Goal: Check status: Check status

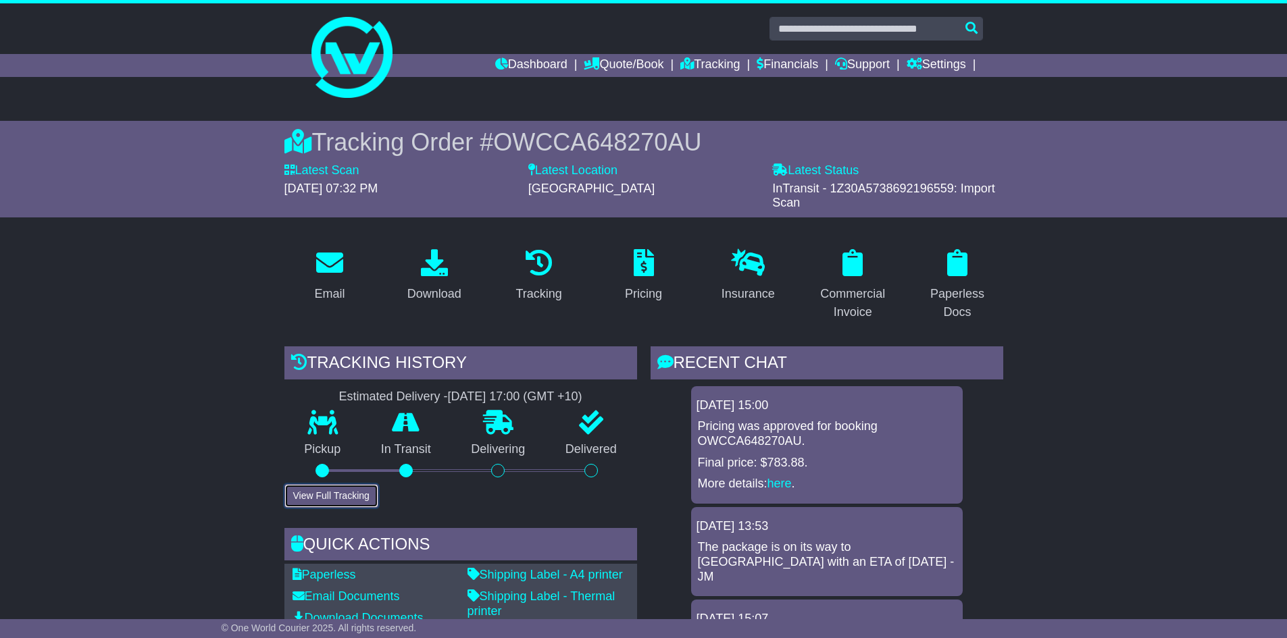
click at [338, 490] on button "View Full Tracking" at bounding box center [331, 496] width 94 height 24
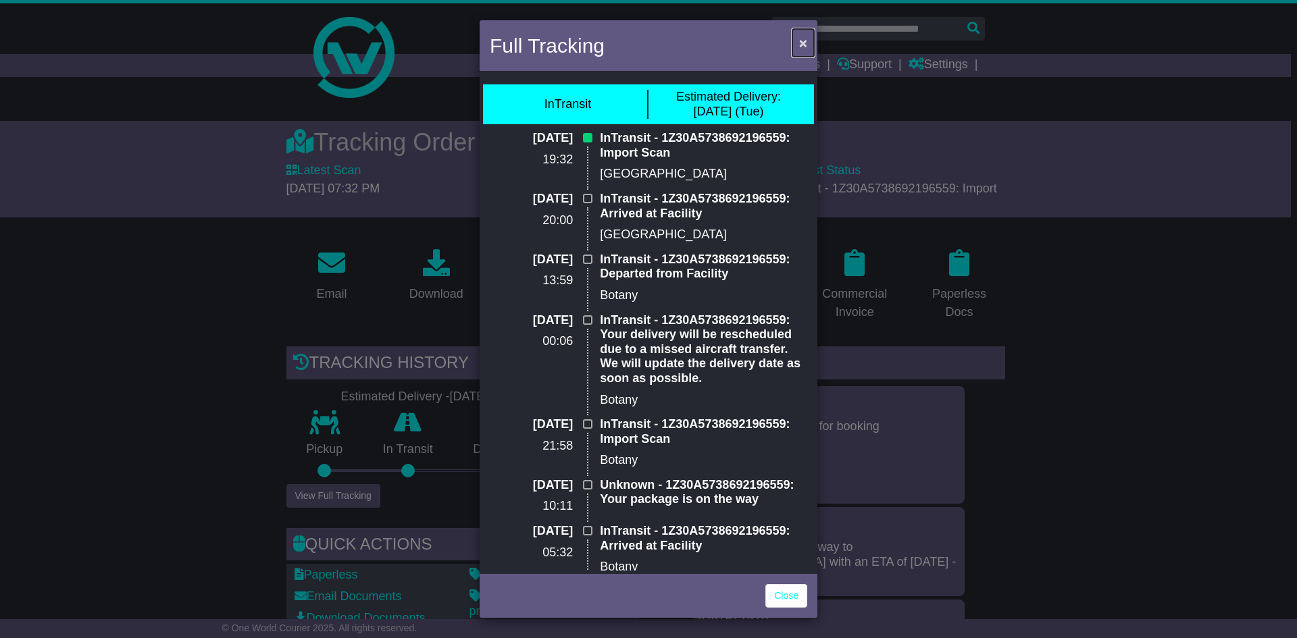
click at [813, 37] on button "×" at bounding box center [803, 43] width 22 height 28
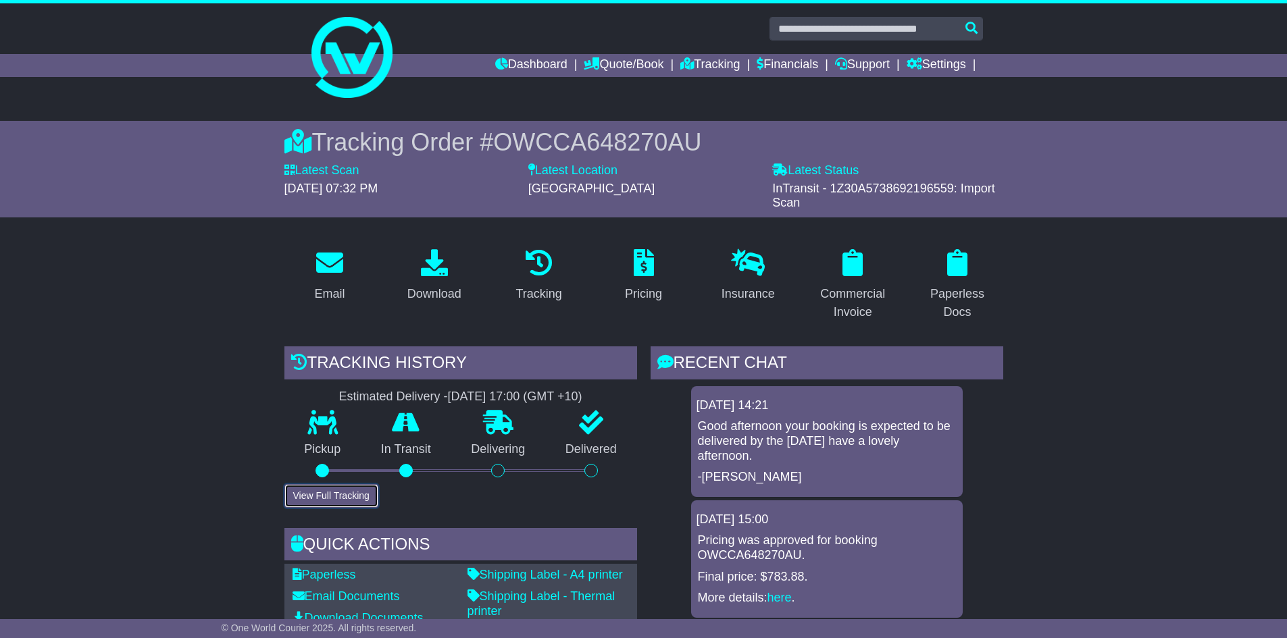
click at [340, 497] on button "View Full Tracking" at bounding box center [331, 496] width 94 height 24
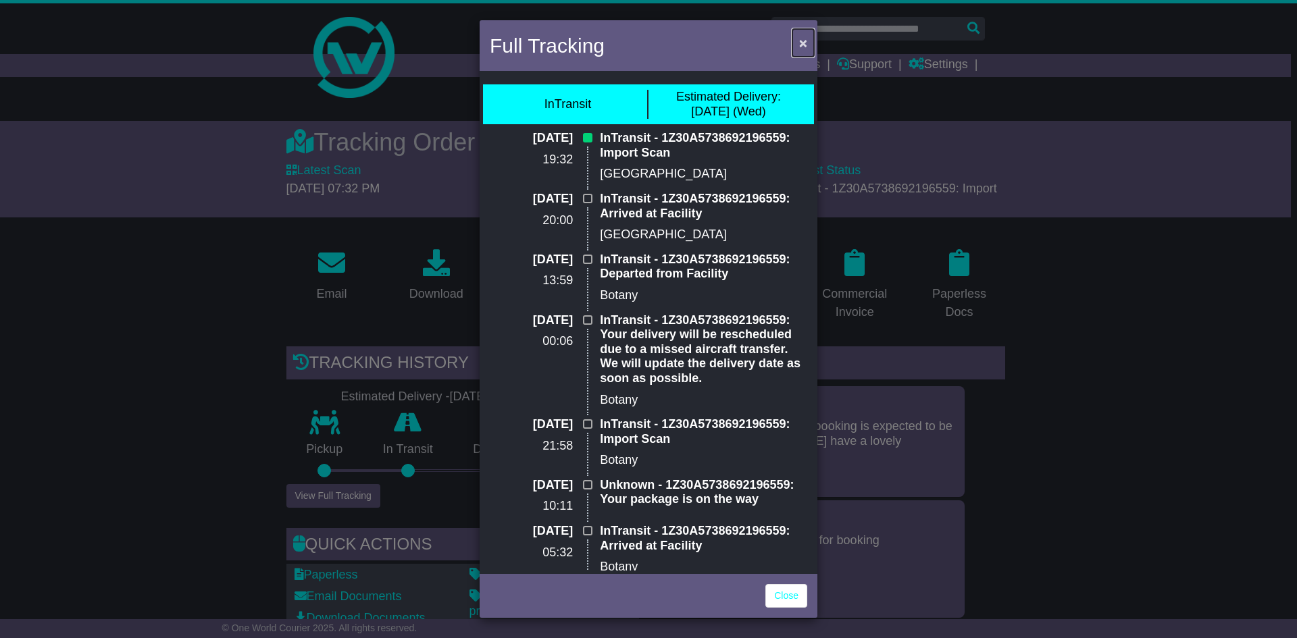
click at [803, 40] on span "×" at bounding box center [803, 43] width 8 height 16
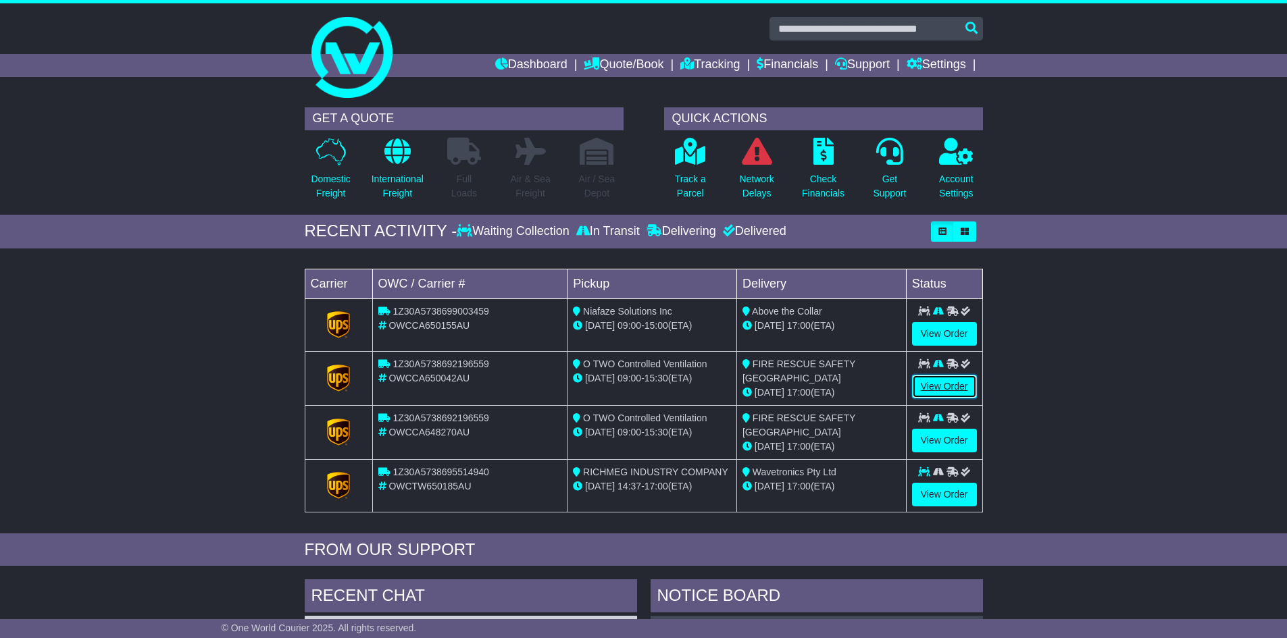
click at [932, 380] on link "View Order" at bounding box center [944, 387] width 65 height 24
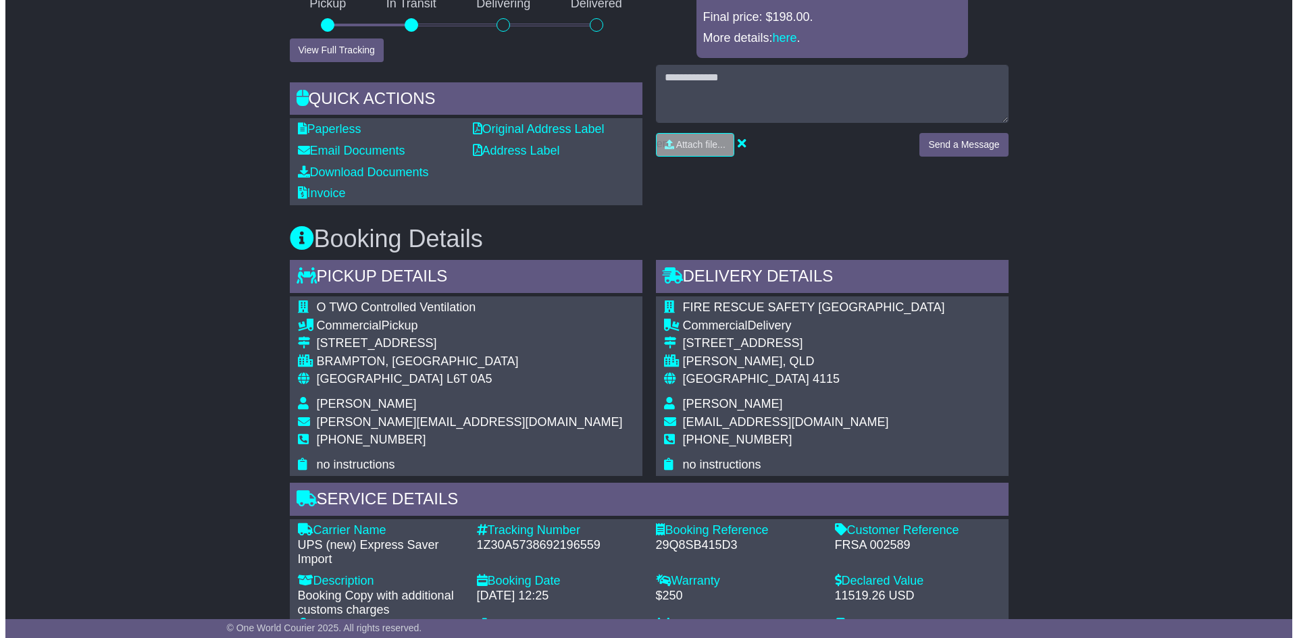
scroll to position [676, 0]
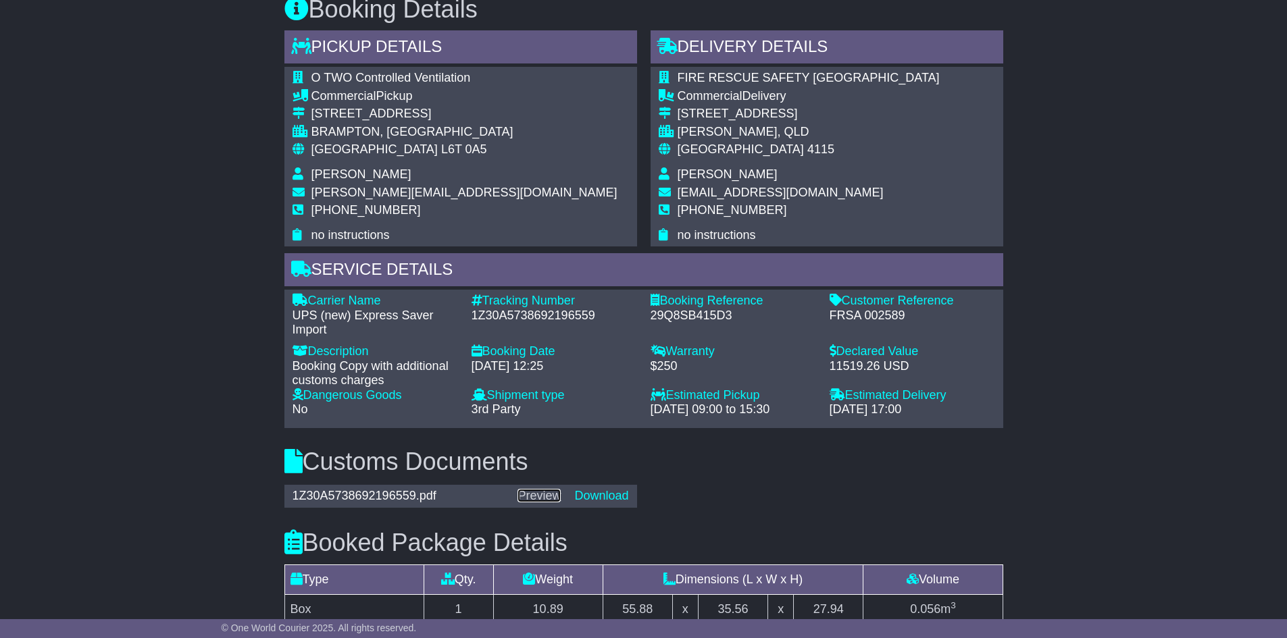
click at [543, 501] on link "Preview" at bounding box center [538, 496] width 43 height 14
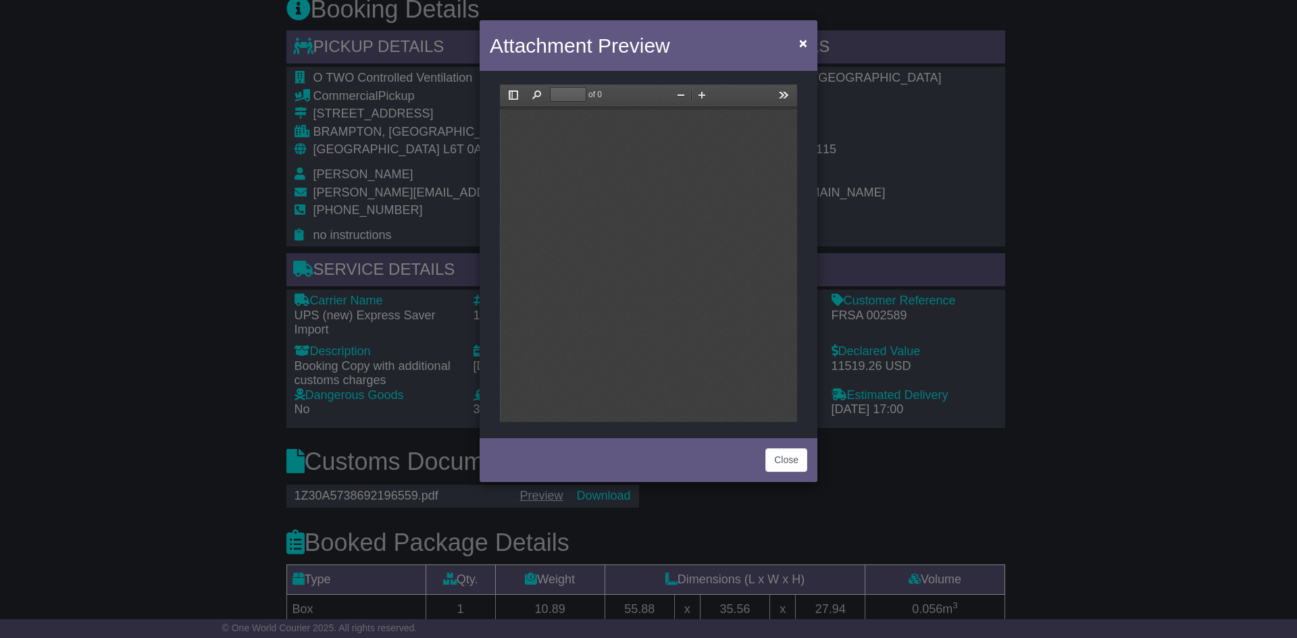
scroll to position [0, 0]
type input "*"
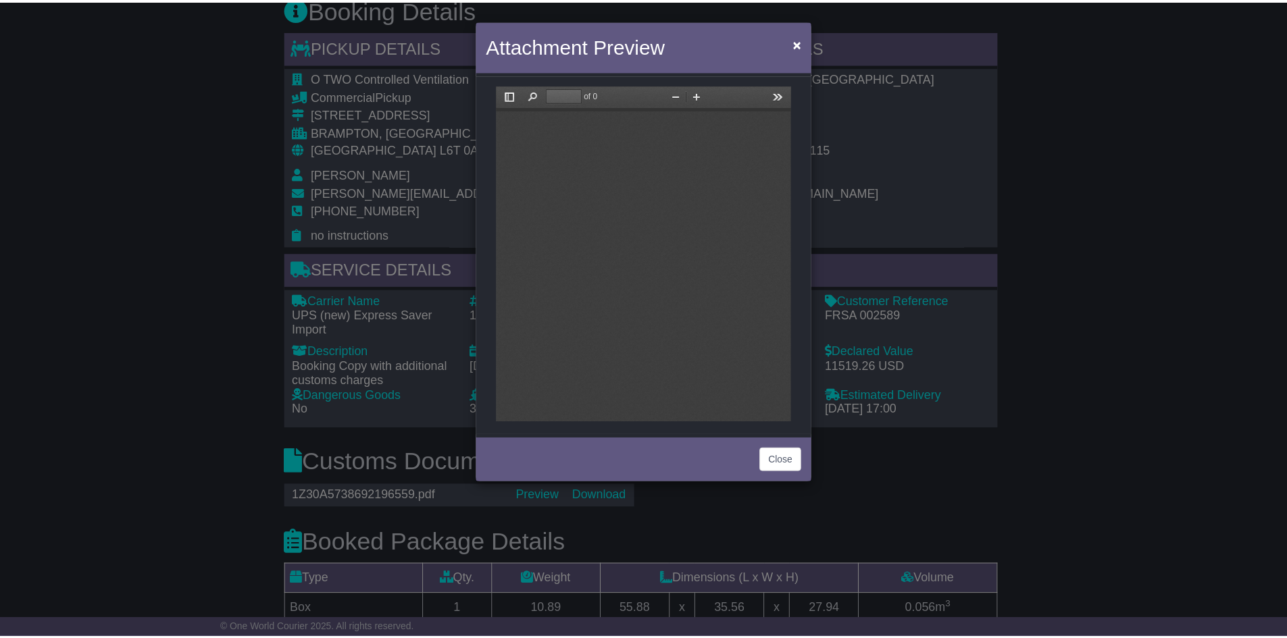
scroll to position [7, 0]
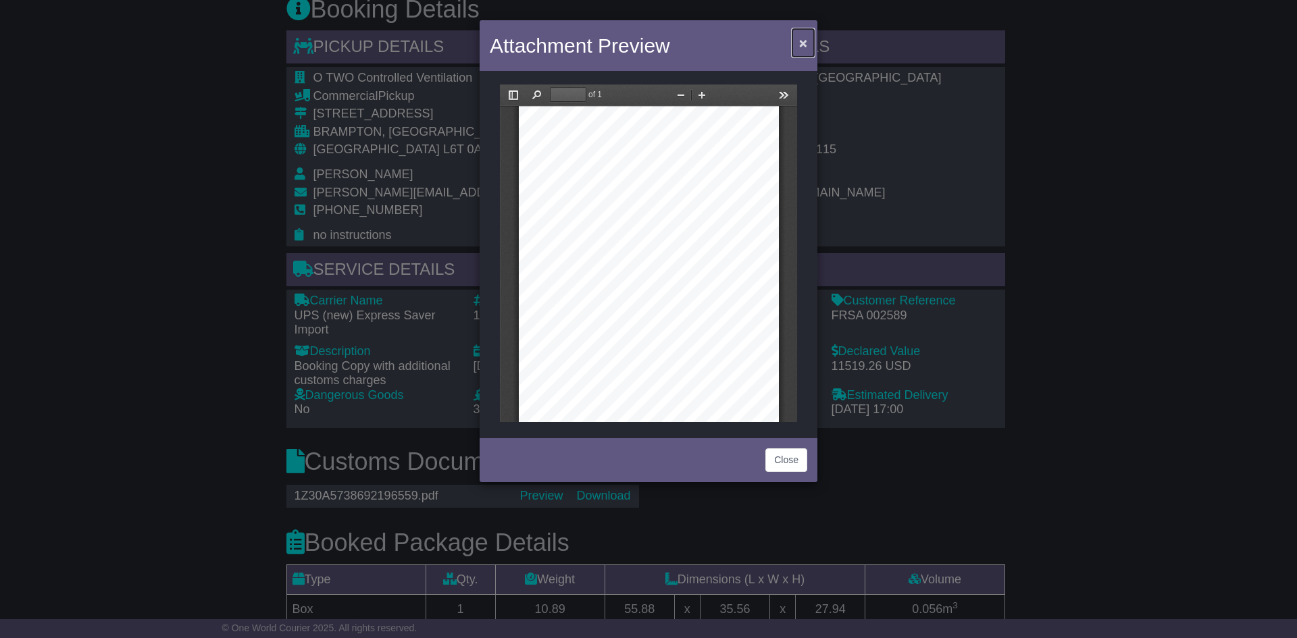
click at [799, 46] on span "×" at bounding box center [803, 43] width 8 height 16
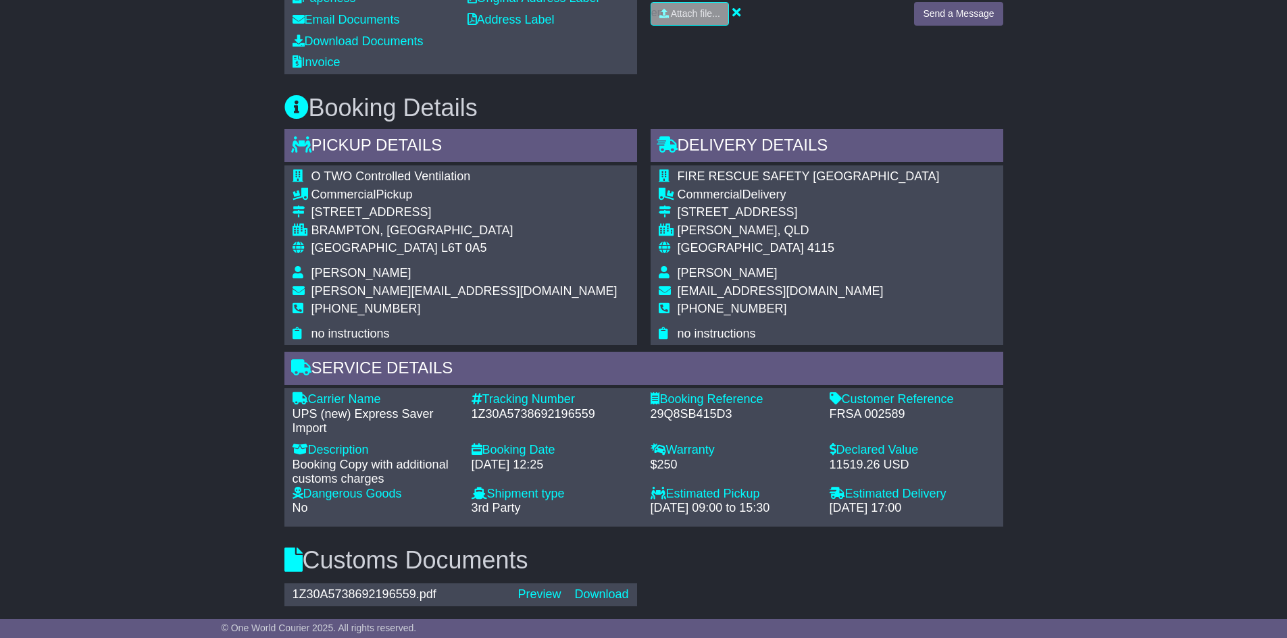
scroll to position [578, 0]
click at [608, 590] on link "Download" at bounding box center [601, 594] width 54 height 14
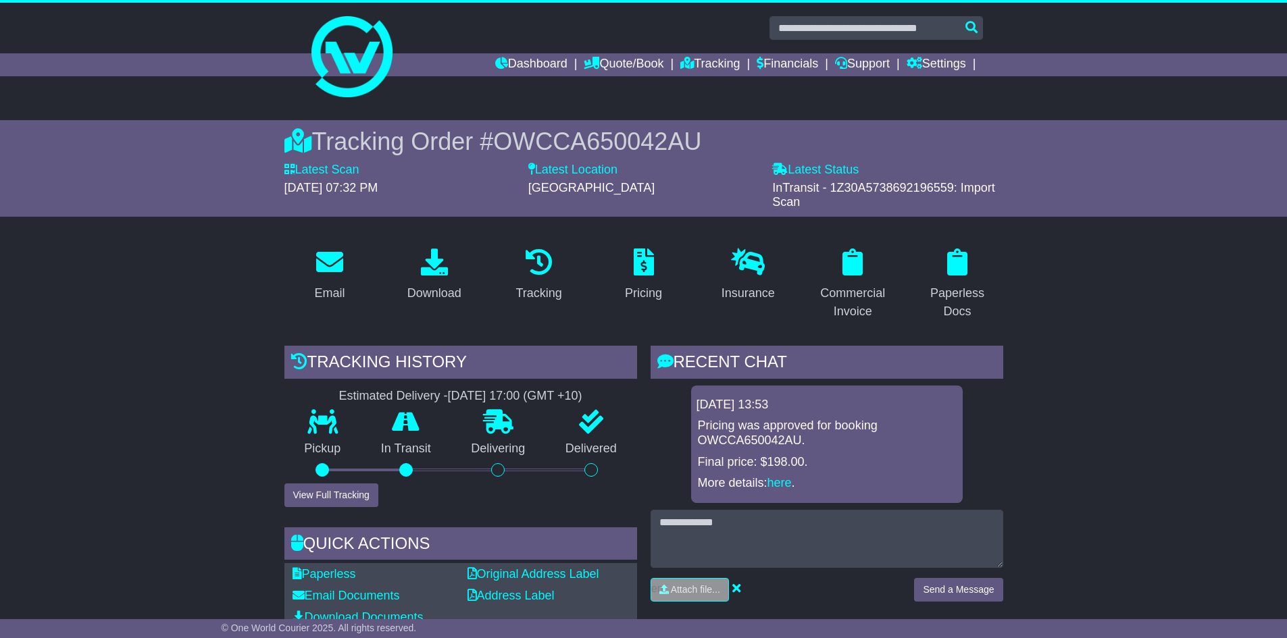
scroll to position [0, 0]
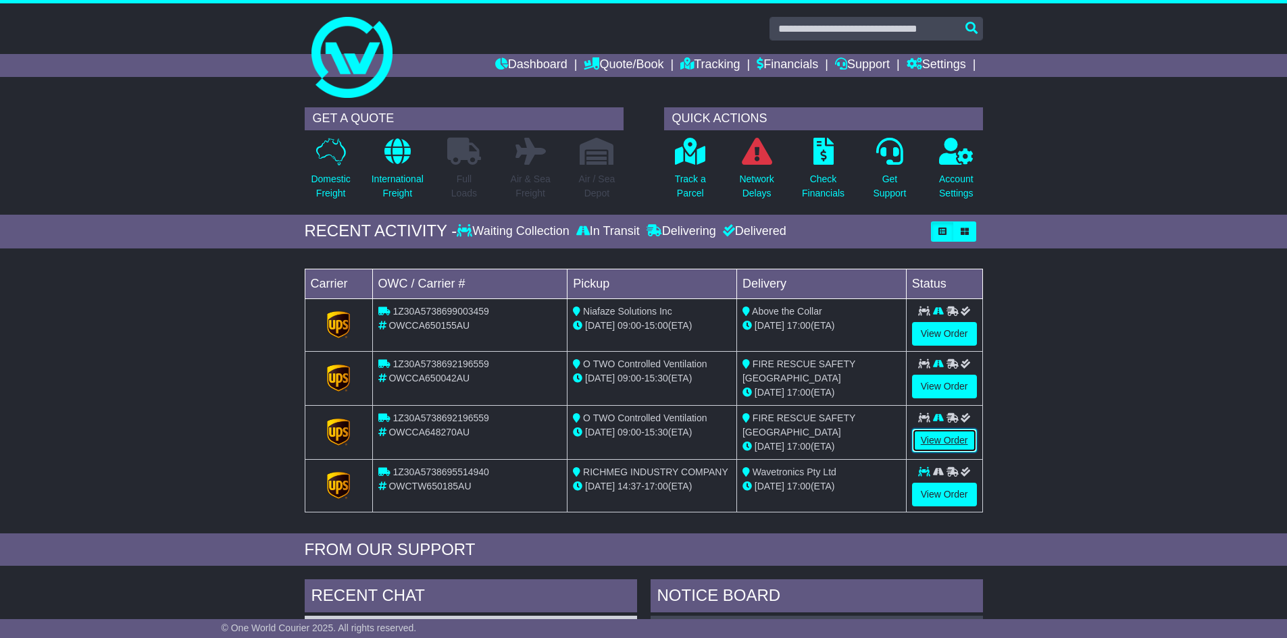
click at [948, 440] on link "View Order" at bounding box center [944, 441] width 65 height 24
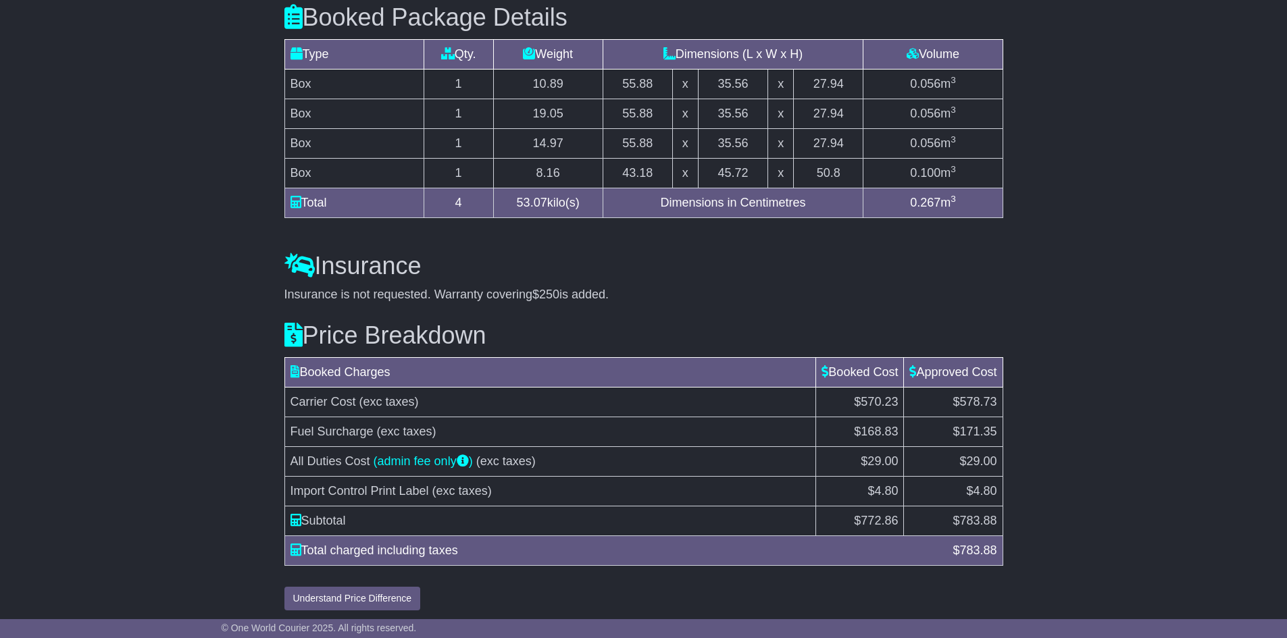
scroll to position [1225, 0]
